Goal: Task Accomplishment & Management: Manage account settings

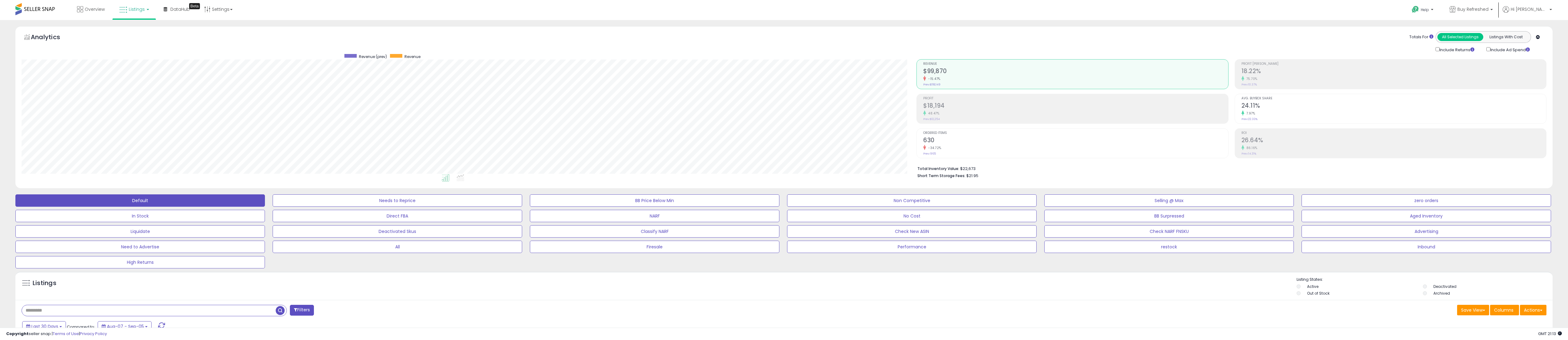
scroll to position [126, 895]
drag, startPoint x: 947, startPoint y: 41, endPoint x: 947, endPoint y: 38, distance: 3.0
click at [947, 40] on div "Totals For All Selected Listings Listings With Cost Include Returns Include Ad …" at bounding box center [1229, 42] width 625 height 22
click at [913, 116] on div "Retrieving aggregations.. Revenue $99,870 -15.47% Prev: $118,149 Profit $18,194" at bounding box center [1231, 118] width 639 height 129
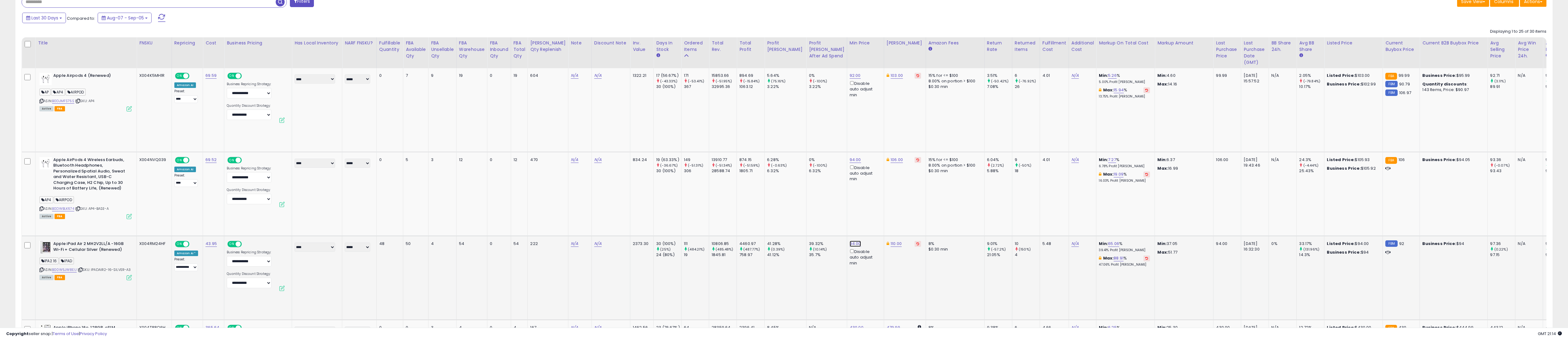
click at [850, 241] on link "94.00" at bounding box center [855, 244] width 12 height 6
type input "**"
click button "submit" at bounding box center [843, 185] width 10 height 9
click at [917, 242] on icon at bounding box center [918, 243] width 3 height 3
click at [887, 241] on link "234.99" at bounding box center [894, 244] width 14 height 6
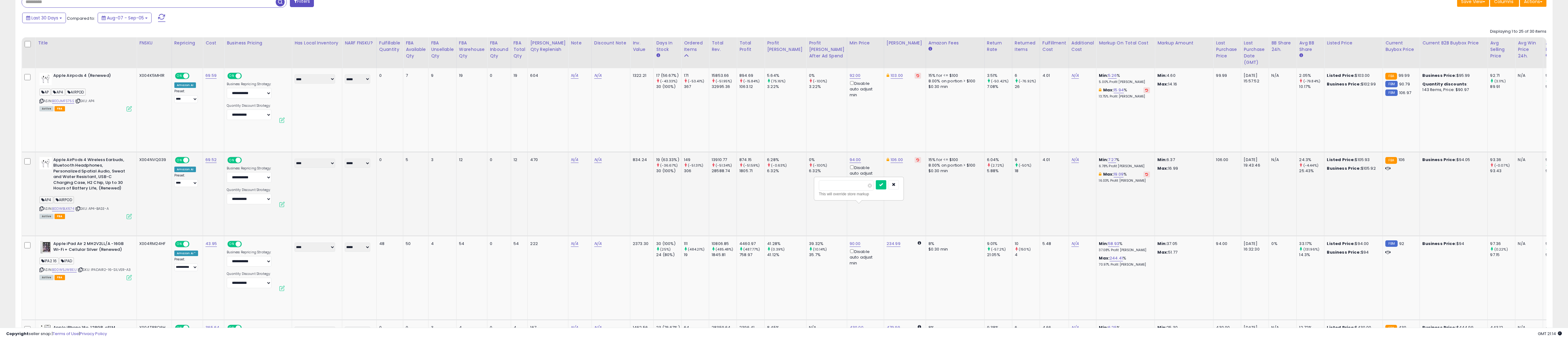
drag, startPoint x: 866, startPoint y: 182, endPoint x: 601, endPoint y: 171, distance: 265.2
type input "***"
click button "submit" at bounding box center [881, 185] width 10 height 9
click at [926, 174] on td "15% for <= $100 8.00% on portion > $100 $0.30 min" at bounding box center [955, 194] width 58 height 84
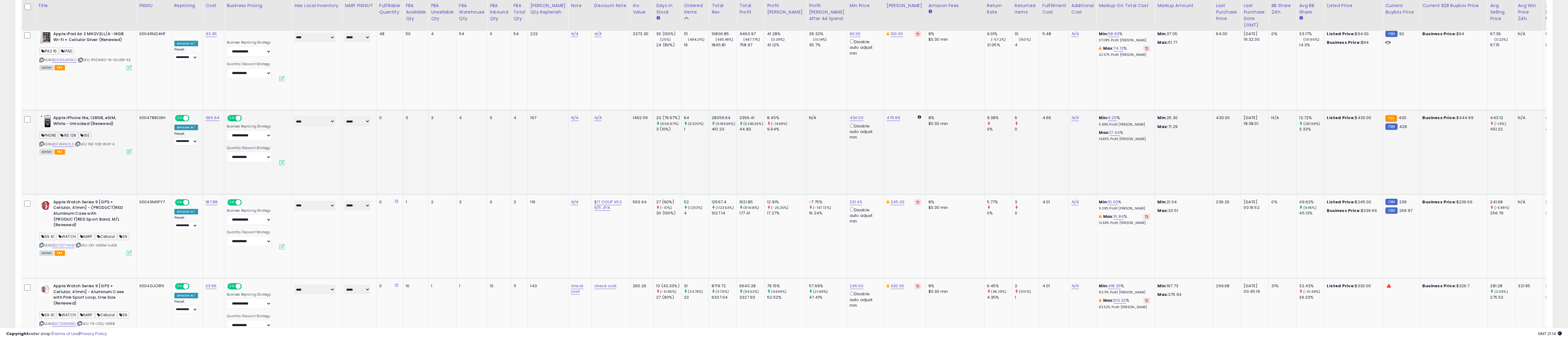
scroll to position [555, 0]
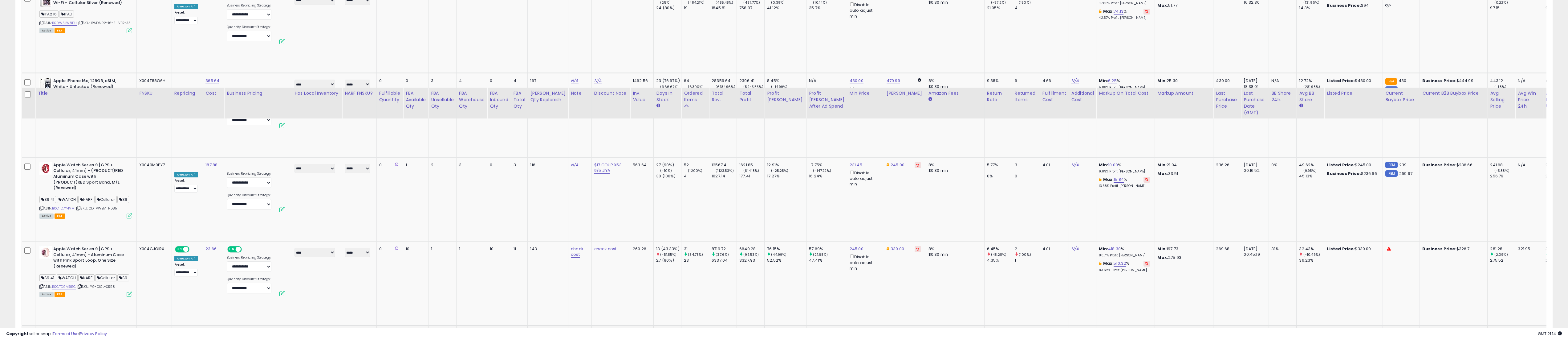
scroll to position [740, 0]
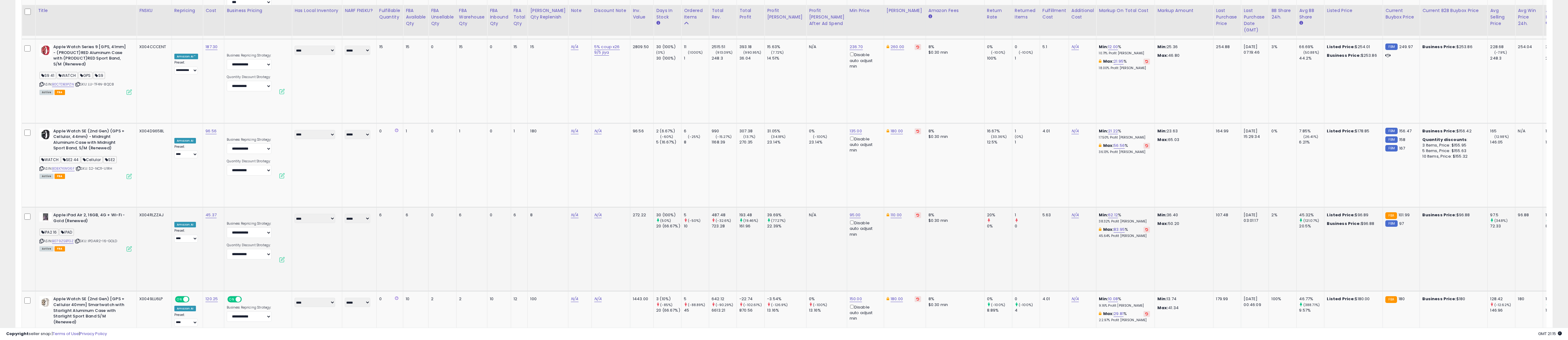
scroll to position [1233, 0]
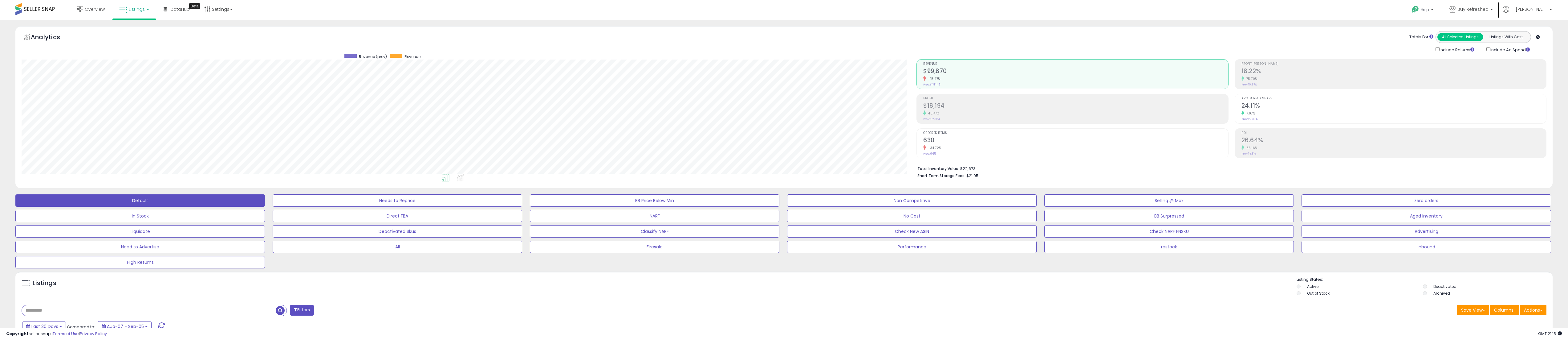
scroll to position [123, 0]
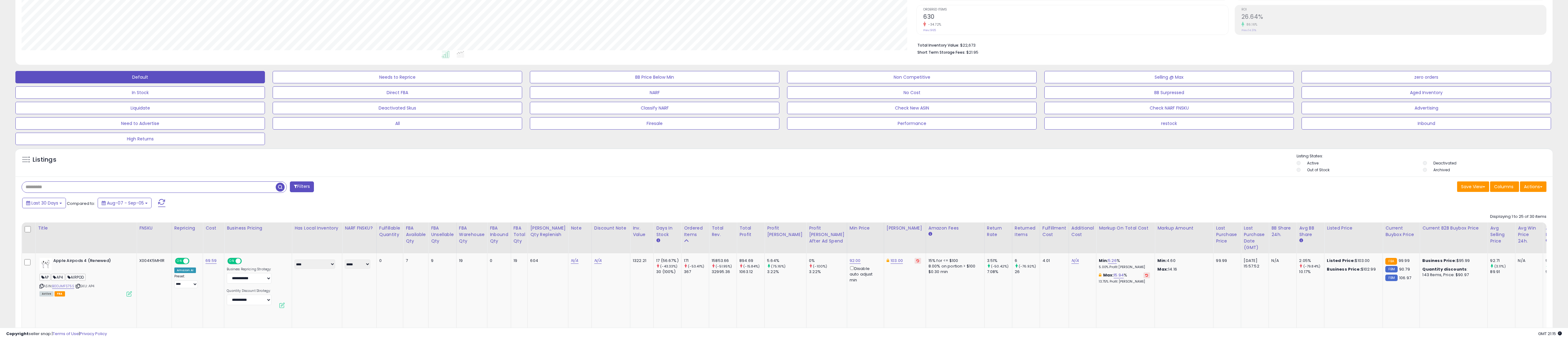
click at [463, 192] on div "Filters" at bounding box center [401, 188] width 767 height 12
click at [376, 233] on th "NARF FNSKU?" at bounding box center [359, 238] width 34 height 31
click at [399, 226] on div "Fulfillable Quantity" at bounding box center [390, 231] width 21 height 13
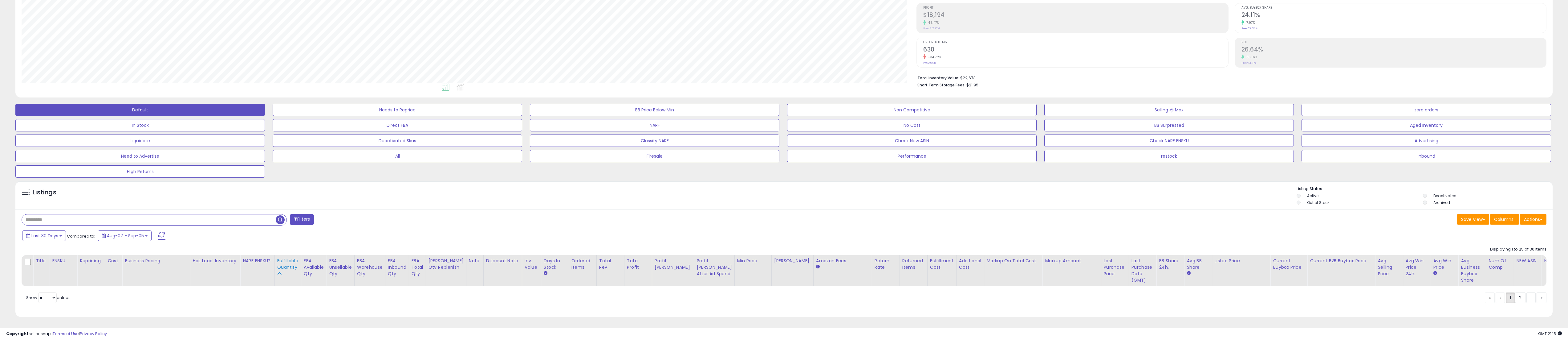
scroll to position [100, 0]
click at [480, 214] on div "Filters" at bounding box center [401, 220] width 767 height 12
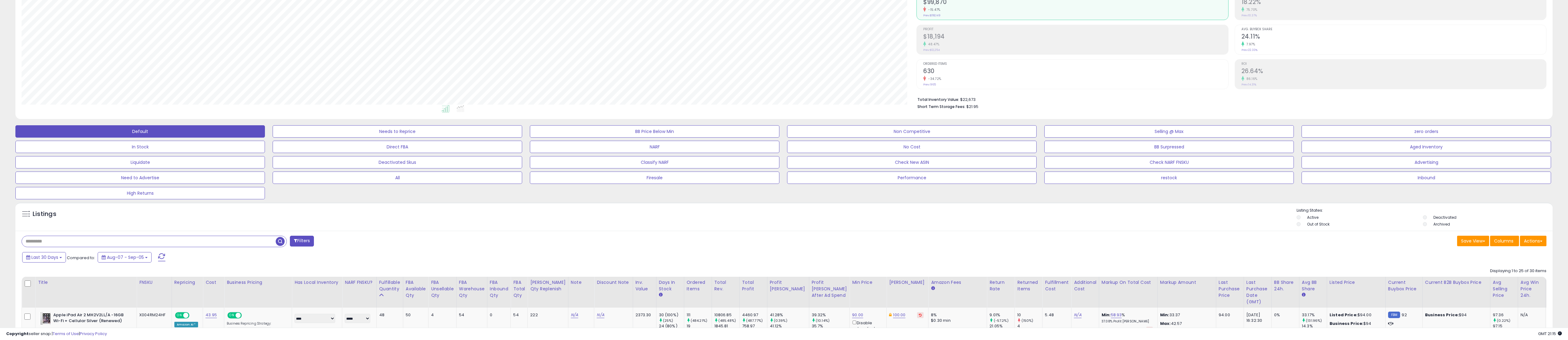
scroll to position [62, 0]
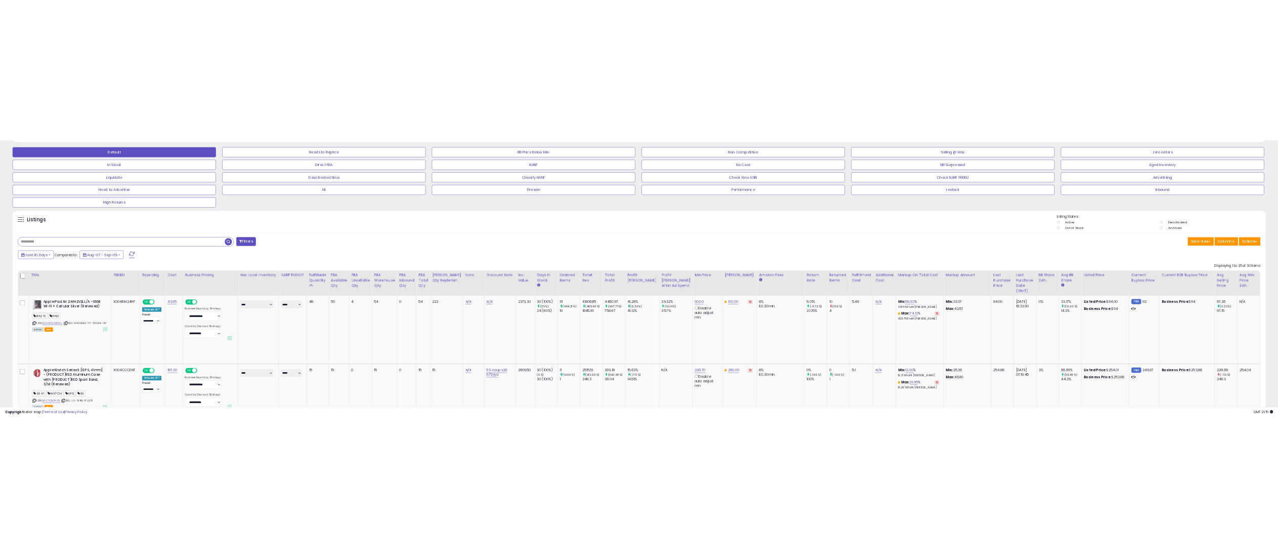
scroll to position [304, 0]
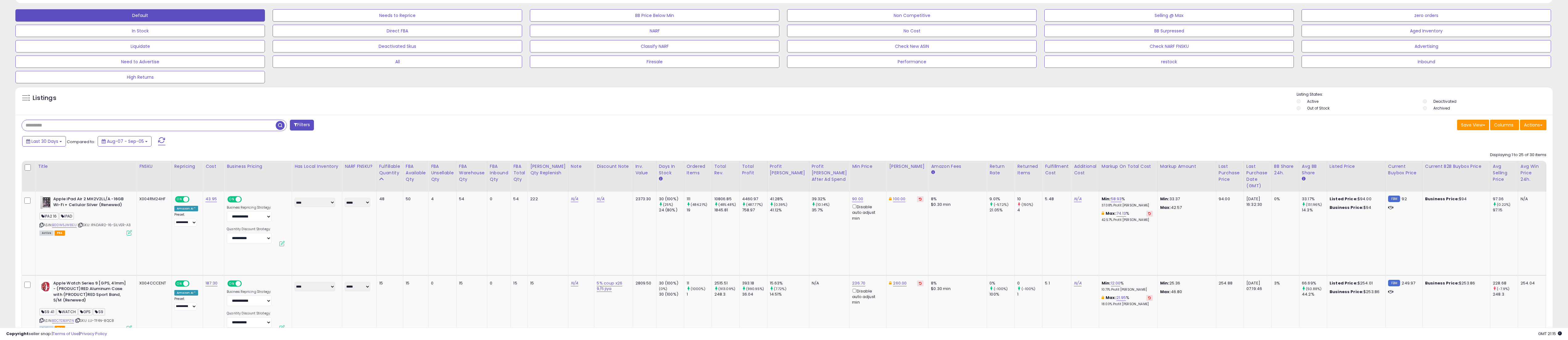
click at [746, 144] on div "Last 30 Days Compared to: Aug-07 - Sep-05" at bounding box center [592, 142] width 1144 height 14
click at [742, 126] on div "Filters" at bounding box center [401, 126] width 767 height 12
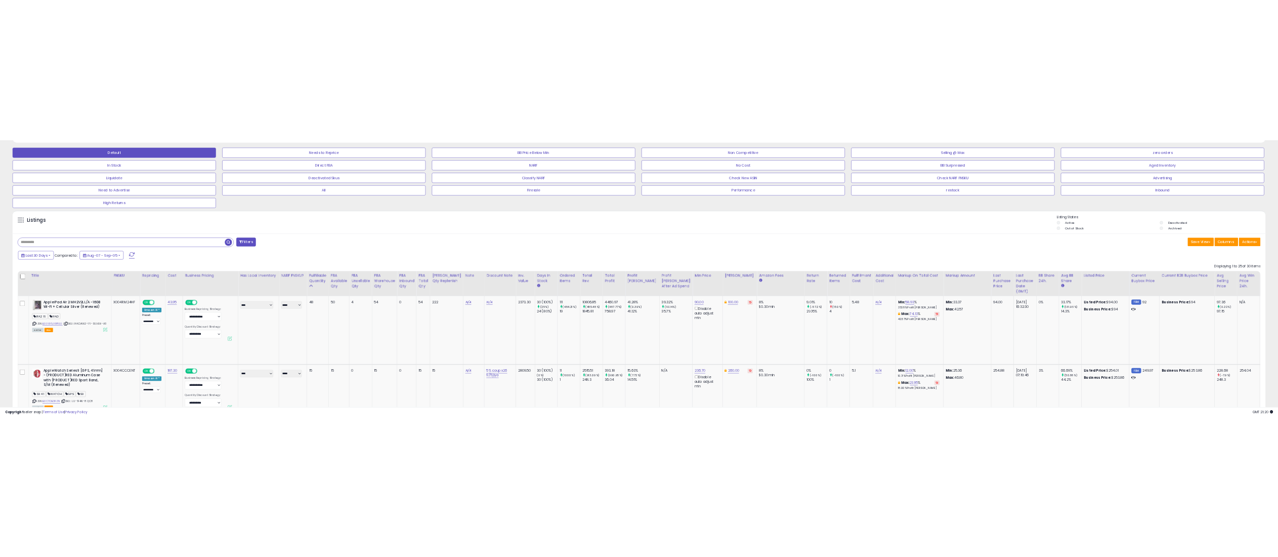
scroll to position [505883, 505377]
